Goal: Communication & Community: Answer question/provide support

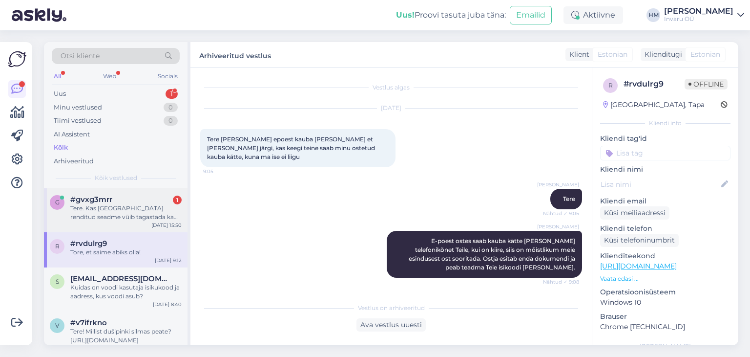
scroll to position [462, 0]
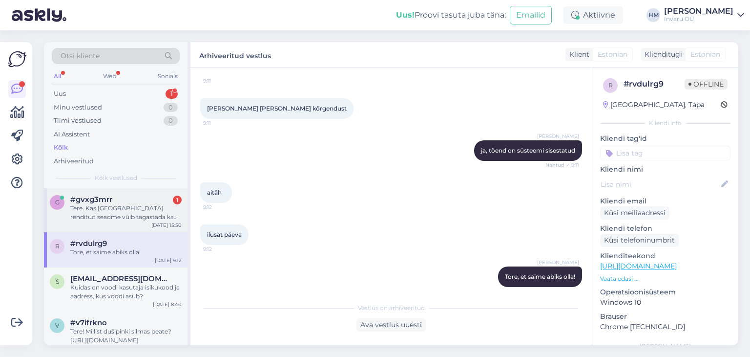
drag, startPoint x: 109, startPoint y: 207, endPoint x: 126, endPoint y: 215, distance: 18.8
click at [109, 206] on div "Tere. Kas [GEOGRAPHIC_DATA] renditud seadme vüib tagastada ka paidesse" at bounding box center [125, 213] width 111 height 18
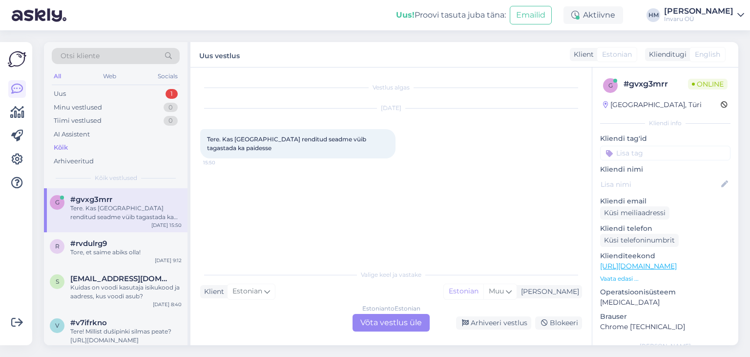
click at [412, 318] on div "Estonian to Estonian Võta vestlus üle" at bounding box center [391, 323] width 77 height 18
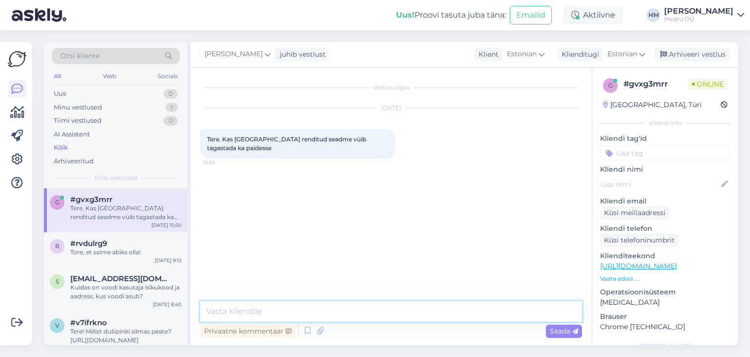
drag, startPoint x: 276, startPoint y: 310, endPoint x: 273, endPoint y: 302, distance: 8.2
click at [276, 309] on textarea at bounding box center [391, 311] width 382 height 21
type textarea "Tere, jah, võib ikka"
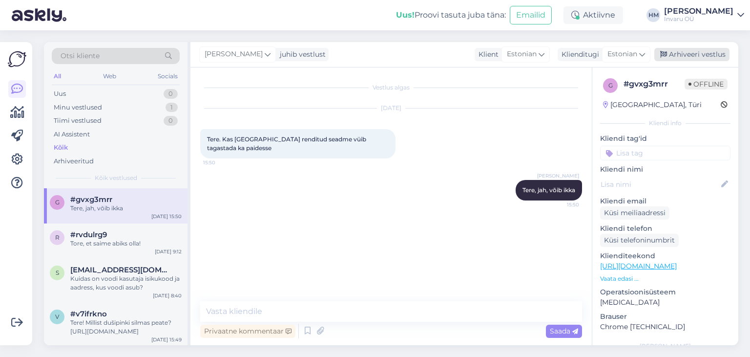
click at [705, 50] on div "Arhiveeri vestlus" at bounding box center [692, 54] width 75 height 13
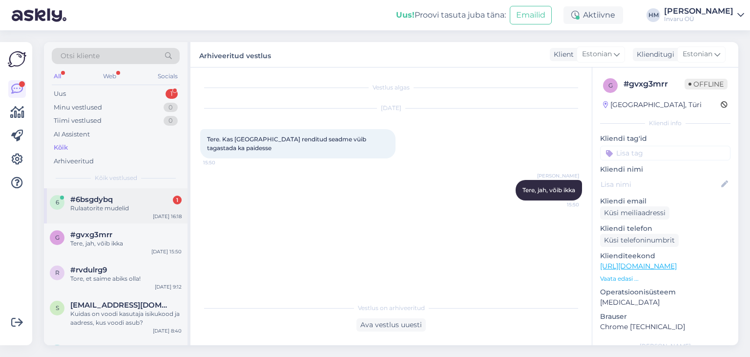
click at [82, 204] on div "Rulaatorite mudelid" at bounding box center [125, 208] width 111 height 9
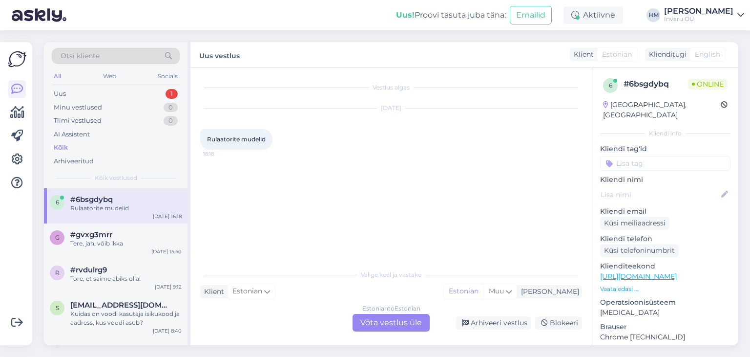
click at [388, 321] on div "Estonian to Estonian Võta vestlus üle" at bounding box center [391, 323] width 77 height 18
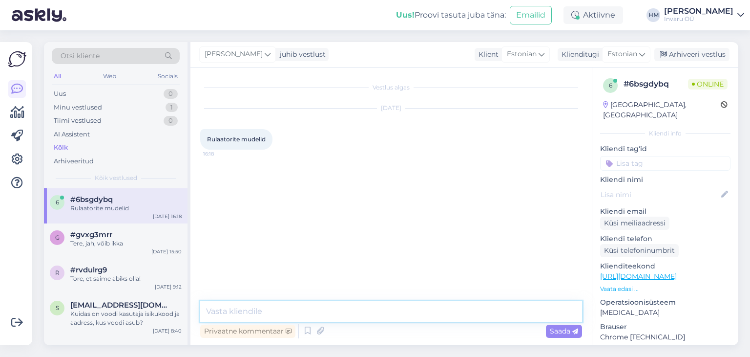
click at [334, 305] on textarea at bounding box center [391, 311] width 382 height 21
drag, startPoint x: 211, startPoint y: 311, endPoint x: 227, endPoint y: 340, distance: 33.2
click at [211, 311] on textarea "tere" at bounding box center [391, 311] width 382 height 21
click at [227, 308] on textarea "Tere" at bounding box center [391, 311] width 382 height 21
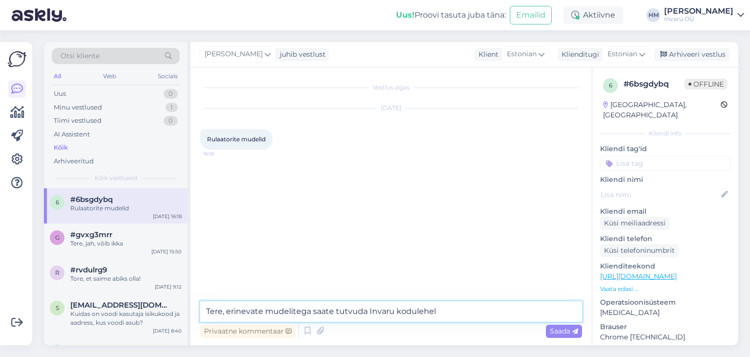
paste textarea "[URL][DOMAIN_NAME]"
type textarea "Tere, erinevate mudelitega saate tutvuda Invaru kodulehel [URL][DOMAIN_NAME]"
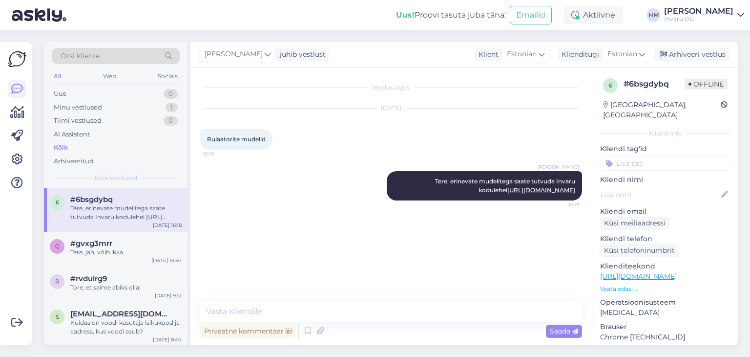
click at [612, 85] on span "6" at bounding box center [610, 85] width 3 height 7
click at [691, 52] on div "Arhiveeri vestlus" at bounding box center [692, 54] width 75 height 13
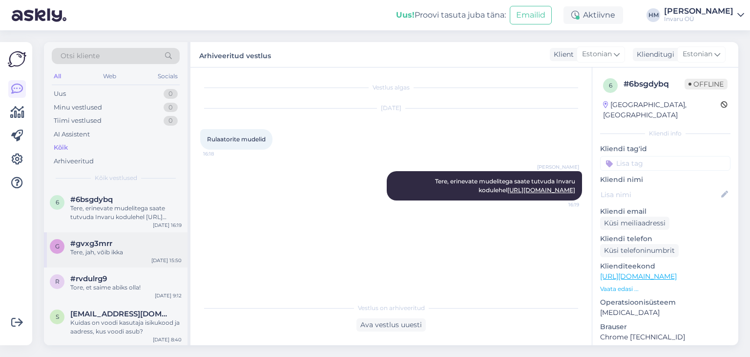
click at [94, 249] on div "Tere, jah, võib ikka" at bounding box center [125, 252] width 111 height 9
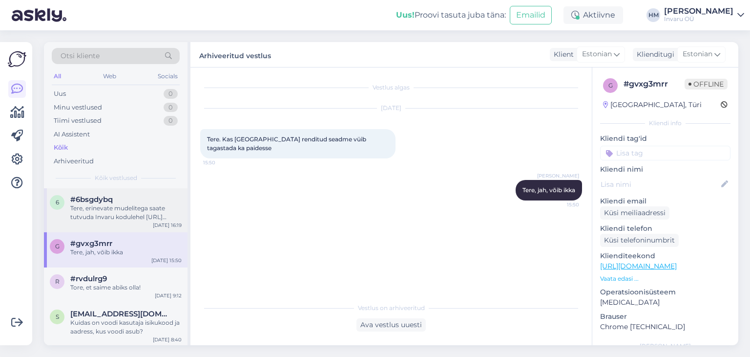
click at [111, 210] on div "Tere, erinevate mudelitega saate tutvuda Invaru kodulehel [URL][DOMAIN_NAME]" at bounding box center [125, 213] width 111 height 18
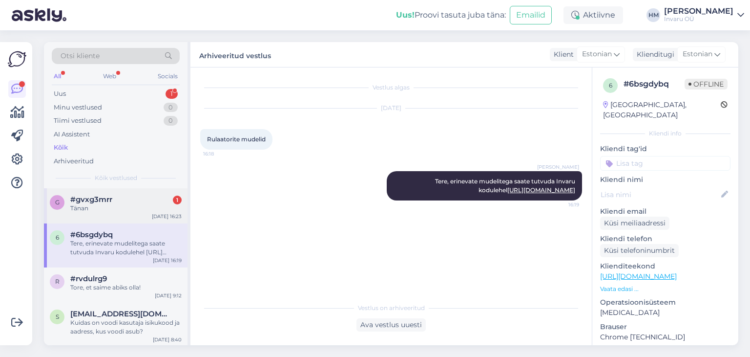
drag, startPoint x: 97, startPoint y: 206, endPoint x: 107, endPoint y: 214, distance: 13.2
click at [97, 206] on div "Tänan" at bounding box center [125, 208] width 111 height 9
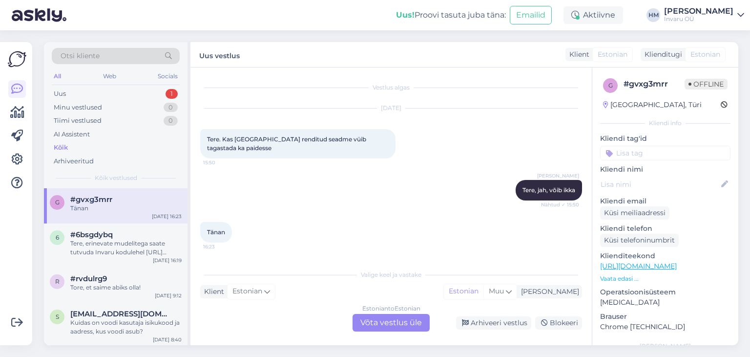
click at [389, 320] on div "Estonian to Estonian Võta vestlus üle" at bounding box center [391, 323] width 77 height 18
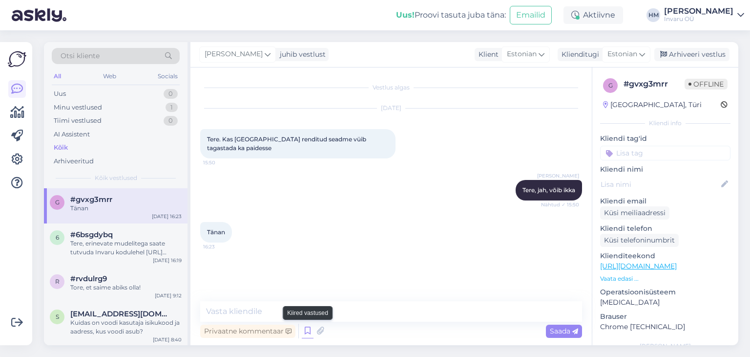
drag, startPoint x: 304, startPoint y: 328, endPoint x: 309, endPoint y: 332, distance: 6.9
click at [306, 330] on icon at bounding box center [308, 330] width 12 height 15
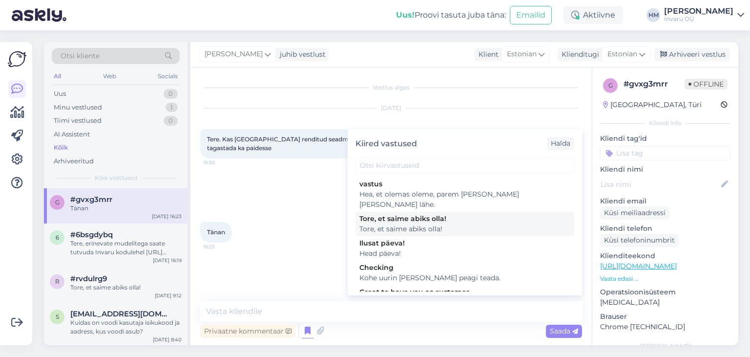
click at [393, 213] on div "Tore, et saime abiks olla!" at bounding box center [465, 218] width 211 height 10
type textarea "Tore, et saime abiks olla!"
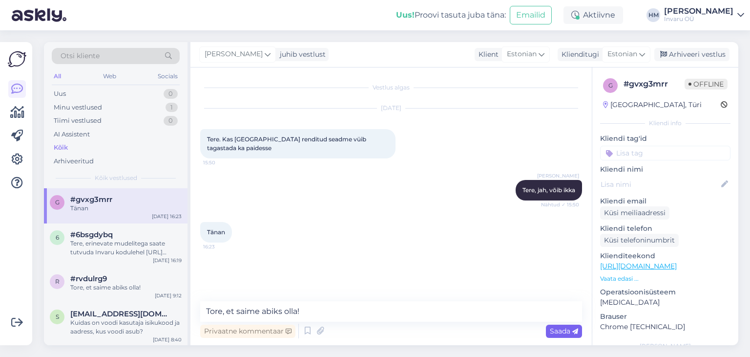
click at [566, 333] on span "Saada" at bounding box center [564, 330] width 28 height 9
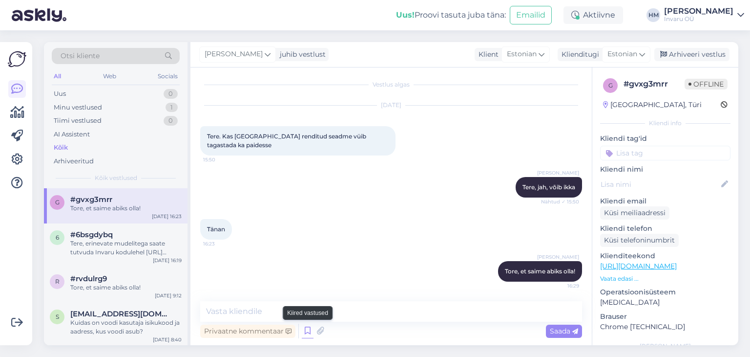
click at [308, 329] on icon at bounding box center [308, 330] width 12 height 15
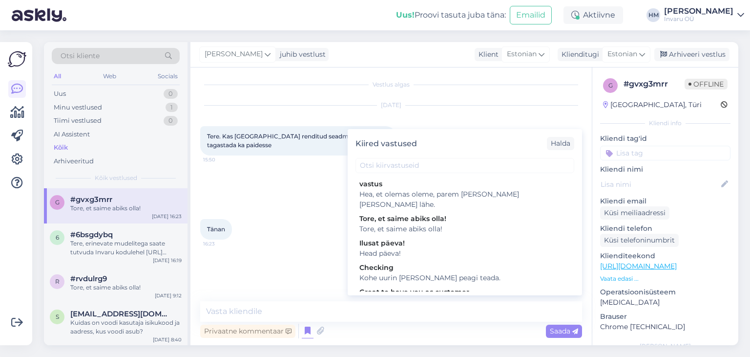
click at [387, 238] on div "Ilusat päeva!" at bounding box center [465, 243] width 211 height 10
type textarea "Head päeva!"
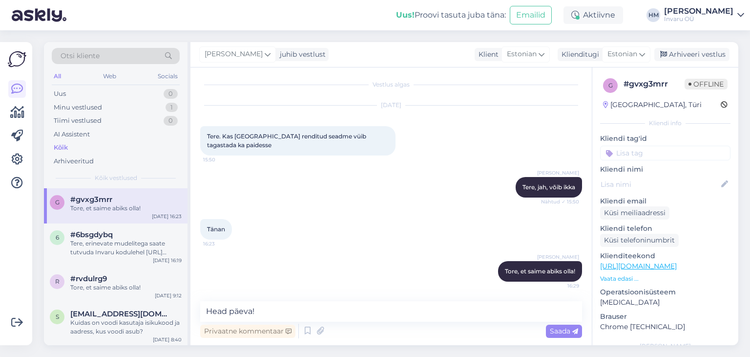
click at [561, 333] on span "Saada" at bounding box center [564, 330] width 28 height 9
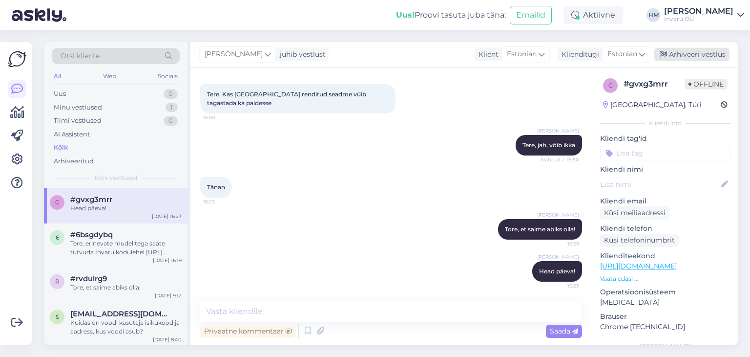
click at [709, 51] on div "Arhiveeri vestlus" at bounding box center [692, 54] width 75 height 13
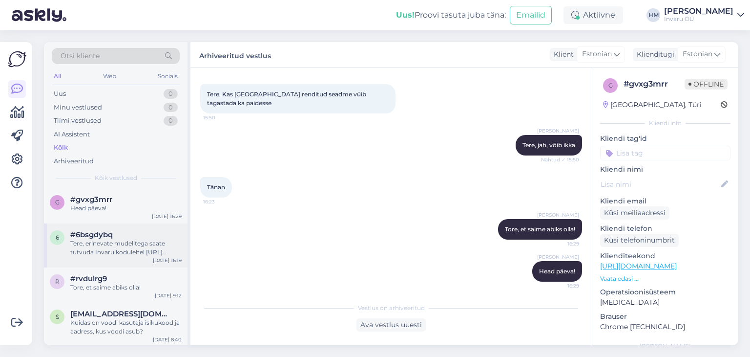
click at [88, 239] on div "Tere, erinevate mudelitega saate tutvuda Invaru kodulehel [URL][DOMAIN_NAME]" at bounding box center [125, 248] width 111 height 18
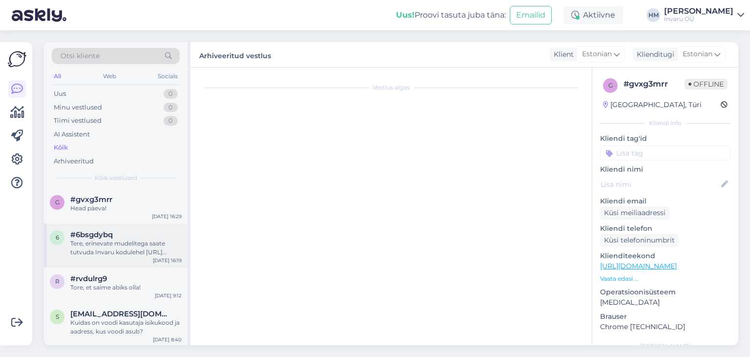
scroll to position [0, 0]
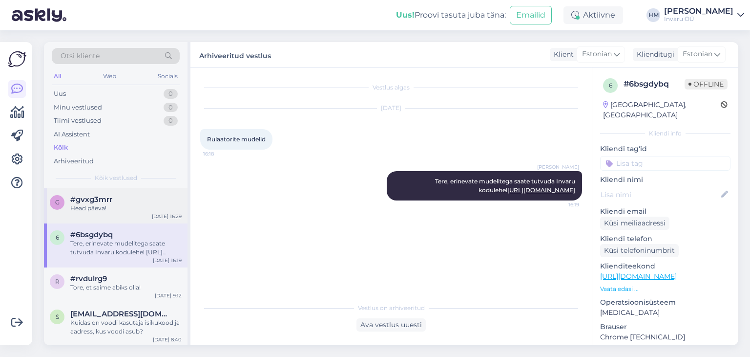
drag, startPoint x: 81, startPoint y: 206, endPoint x: 90, endPoint y: 208, distance: 9.0
click at [83, 205] on div "Head päeva!" at bounding box center [125, 208] width 111 height 9
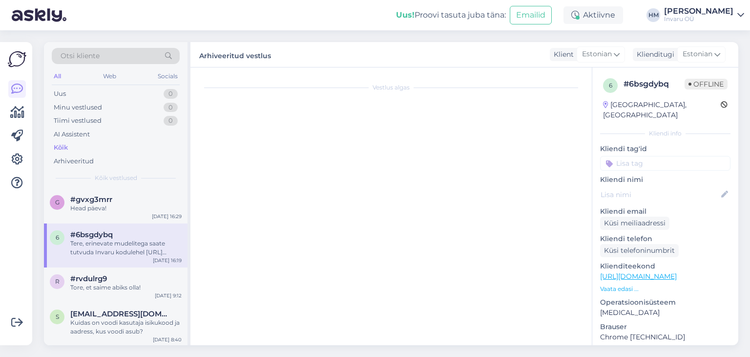
scroll to position [48, 0]
